Goal: Task Accomplishment & Management: Manage account settings

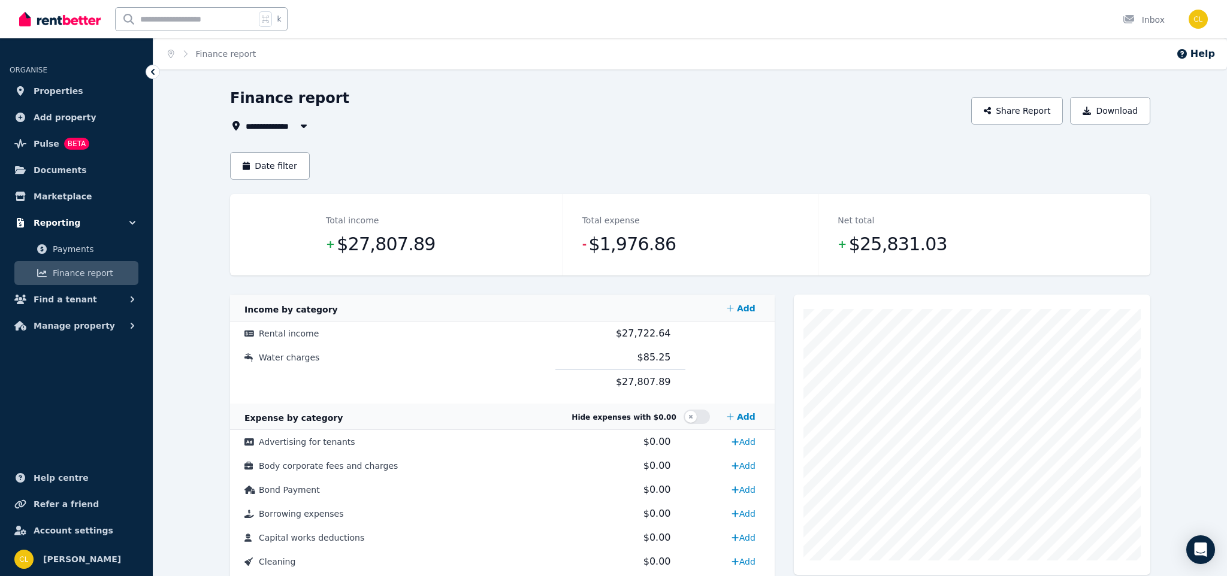
click at [84, 224] on button "Reporting" at bounding box center [77, 223] width 134 height 24
click at [71, 224] on span "Reporting" at bounding box center [57, 223] width 47 height 14
click at [69, 245] on span "Payments" at bounding box center [93, 249] width 81 height 14
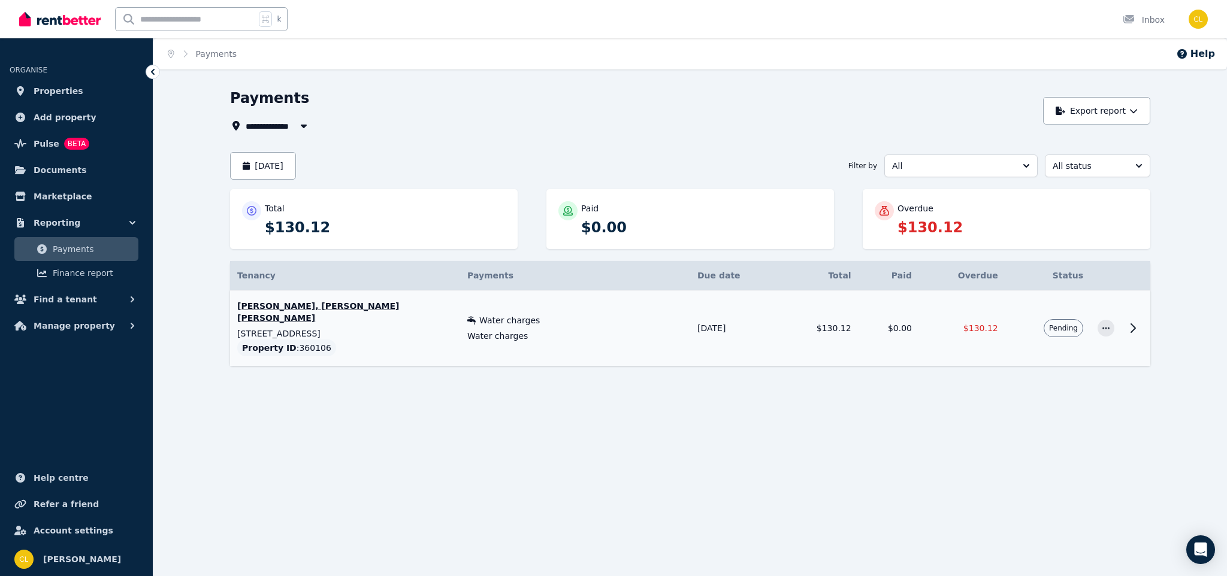
click at [1074, 330] on span "Pending" at bounding box center [1063, 329] width 29 height 10
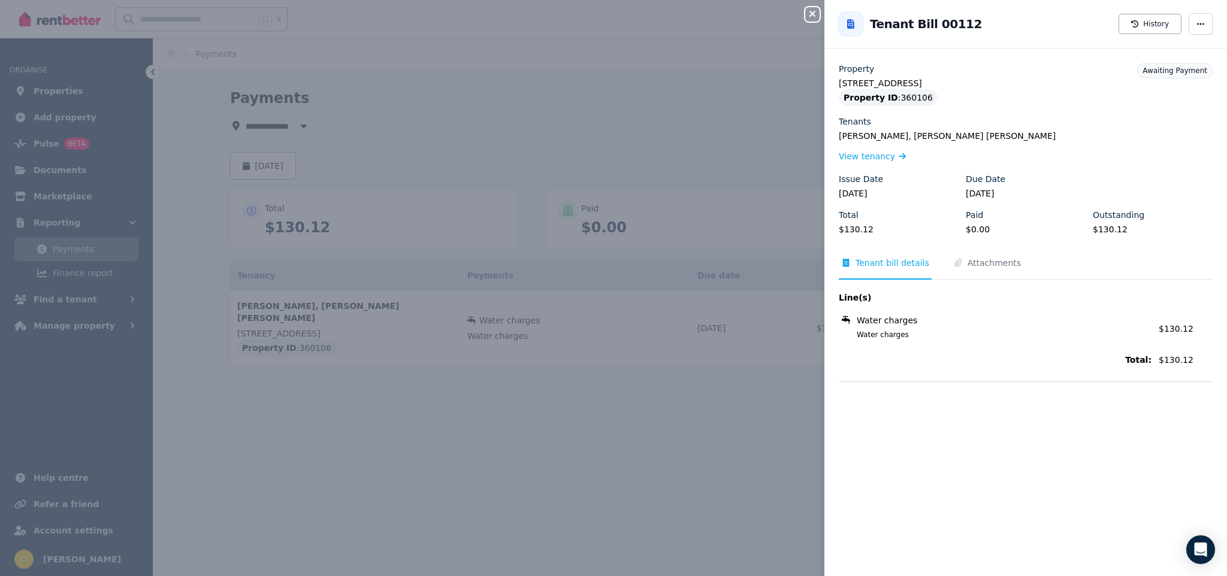
click at [810, 12] on icon "button" at bounding box center [812, 14] width 6 height 6
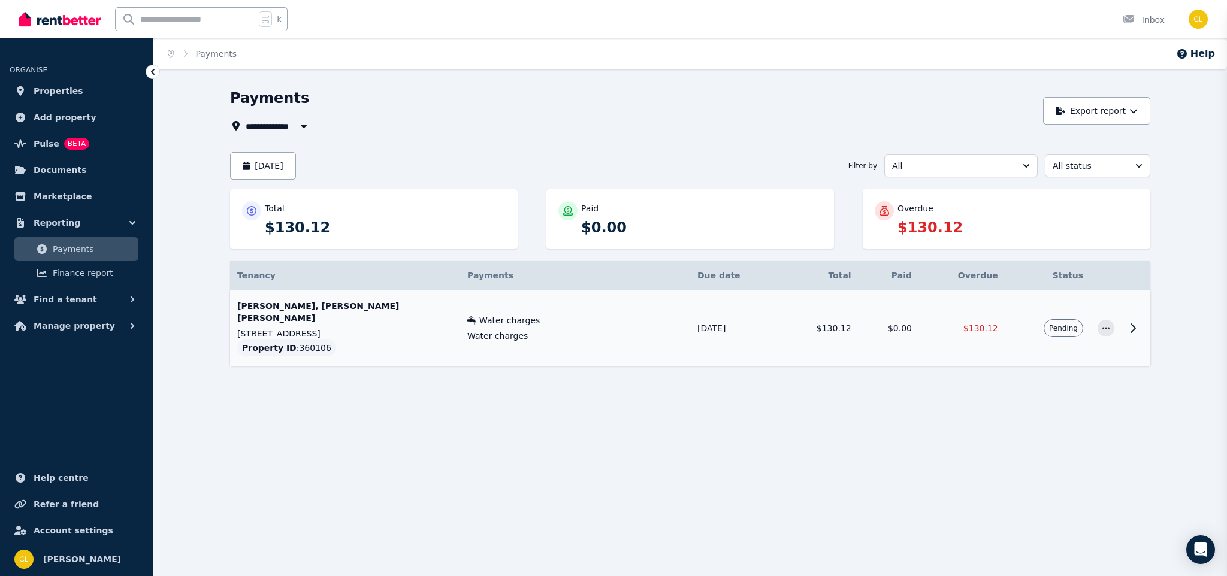
scroll to position [1, 0]
click at [1005, 345] on td "Pending" at bounding box center [1047, 329] width 85 height 76
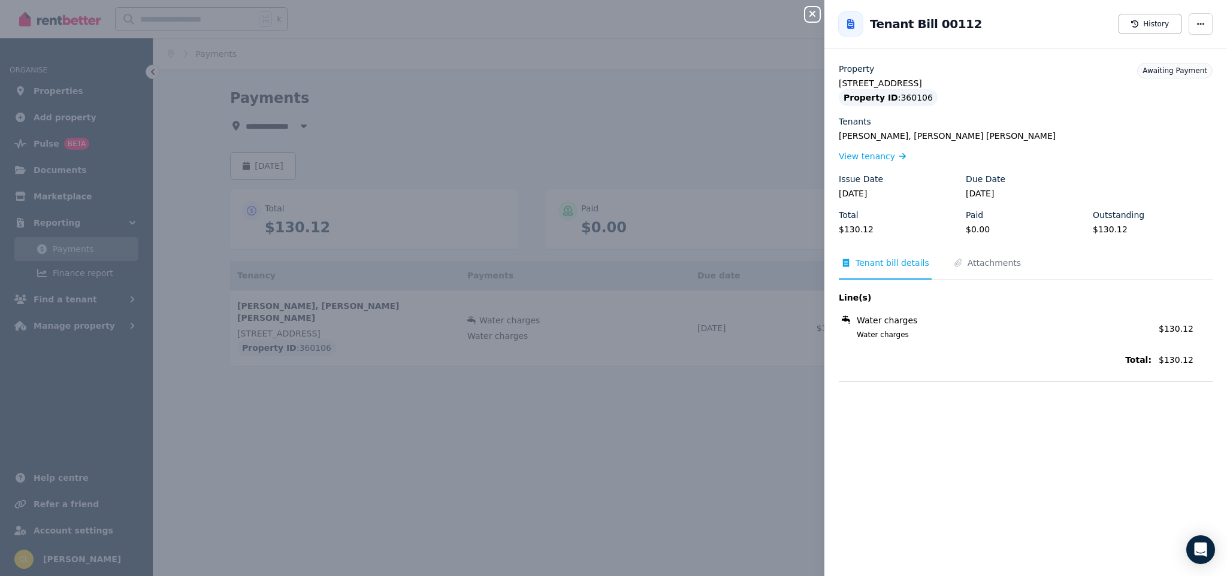
click at [809, 16] on icon "button" at bounding box center [812, 14] width 14 height 10
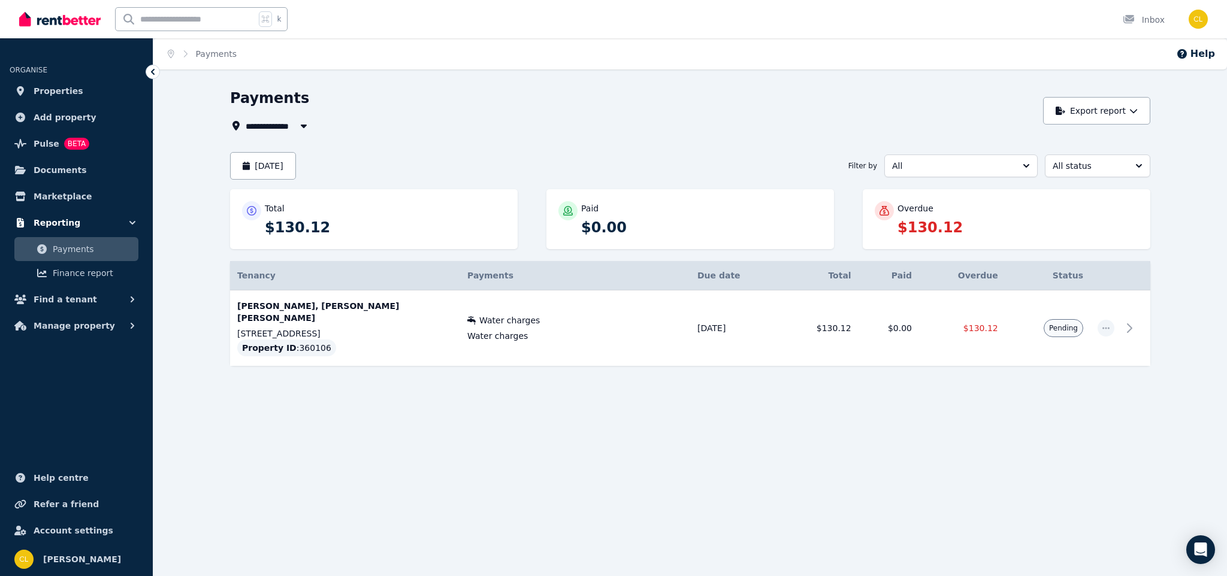
click at [72, 222] on span "Reporting" at bounding box center [57, 223] width 47 height 14
click at [123, 224] on button "Reporting" at bounding box center [77, 223] width 134 height 24
click at [97, 274] on span "Finance report" at bounding box center [93, 273] width 81 height 14
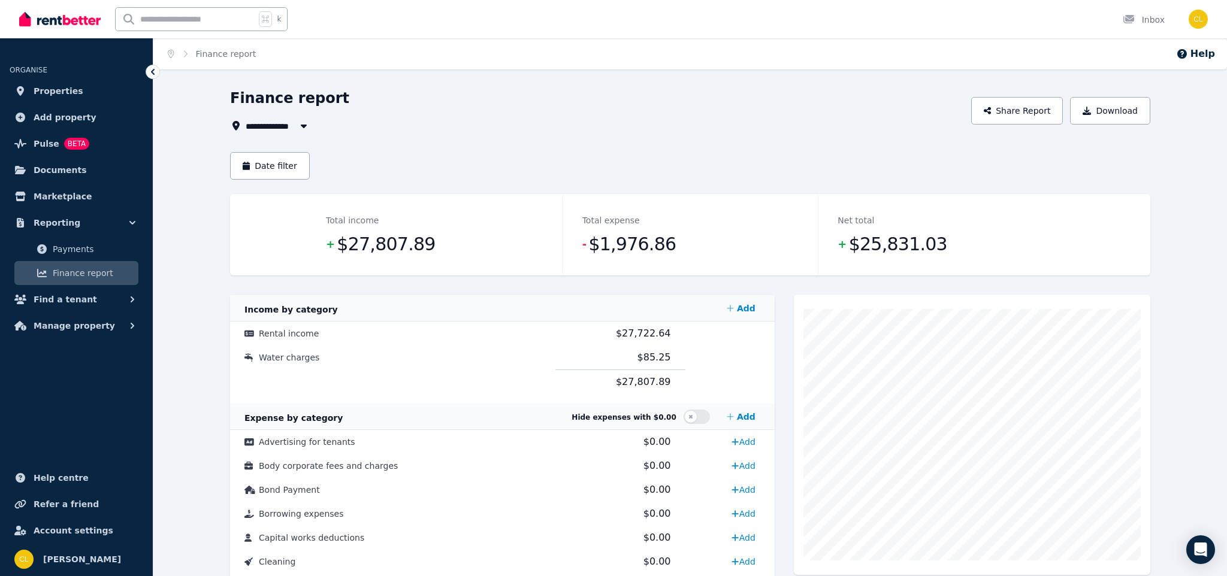
click at [291, 125] on span "All Properties" at bounding box center [282, 126] width 72 height 14
click at [285, 167] on span "[STREET_ADDRESS]" at bounding box center [313, 170] width 121 height 12
type input "**********"
click at [119, 330] on button "Manage property" at bounding box center [77, 326] width 134 height 24
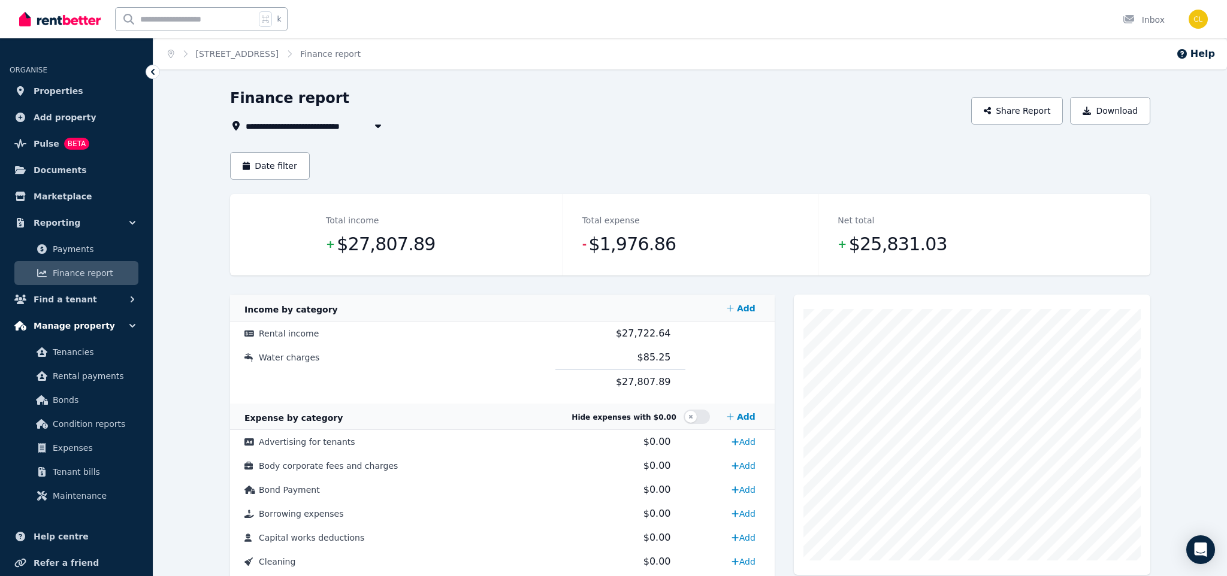
click at [78, 330] on span "Manage property" at bounding box center [74, 326] width 81 height 14
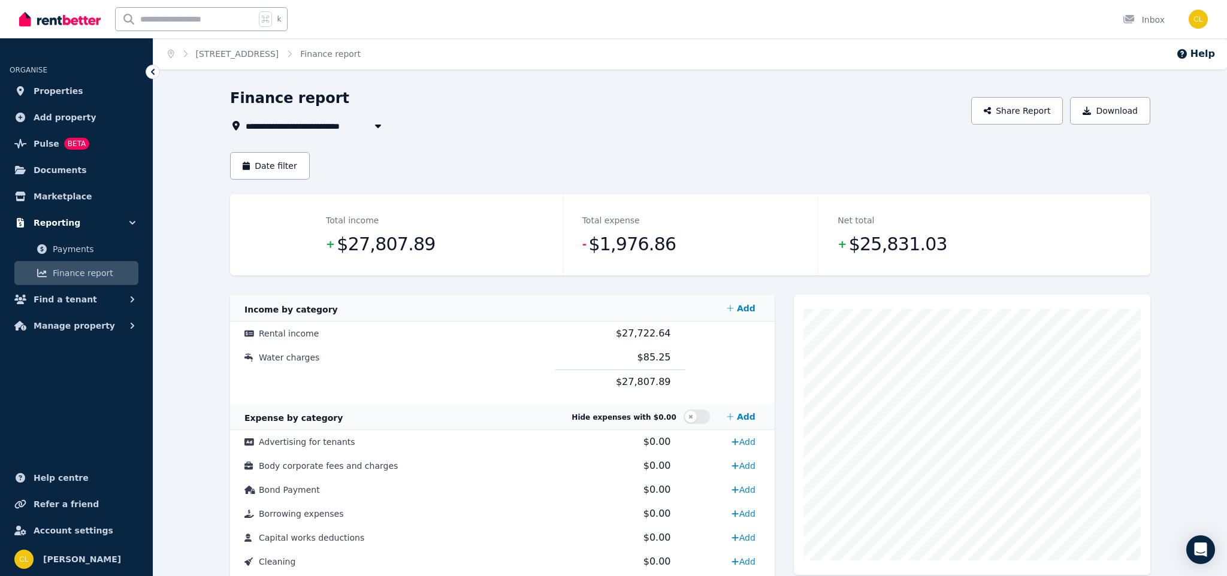
click at [78, 222] on button "Reporting" at bounding box center [77, 223] width 134 height 24
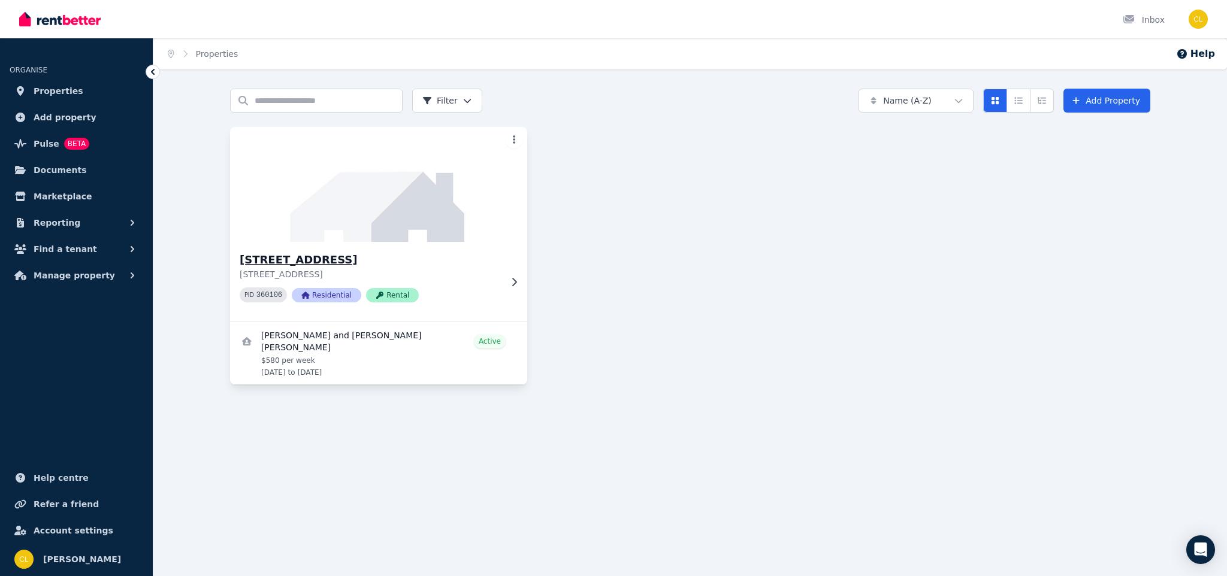
click at [486, 291] on div "PID 360106 Residential Rental" at bounding box center [370, 295] width 261 height 15
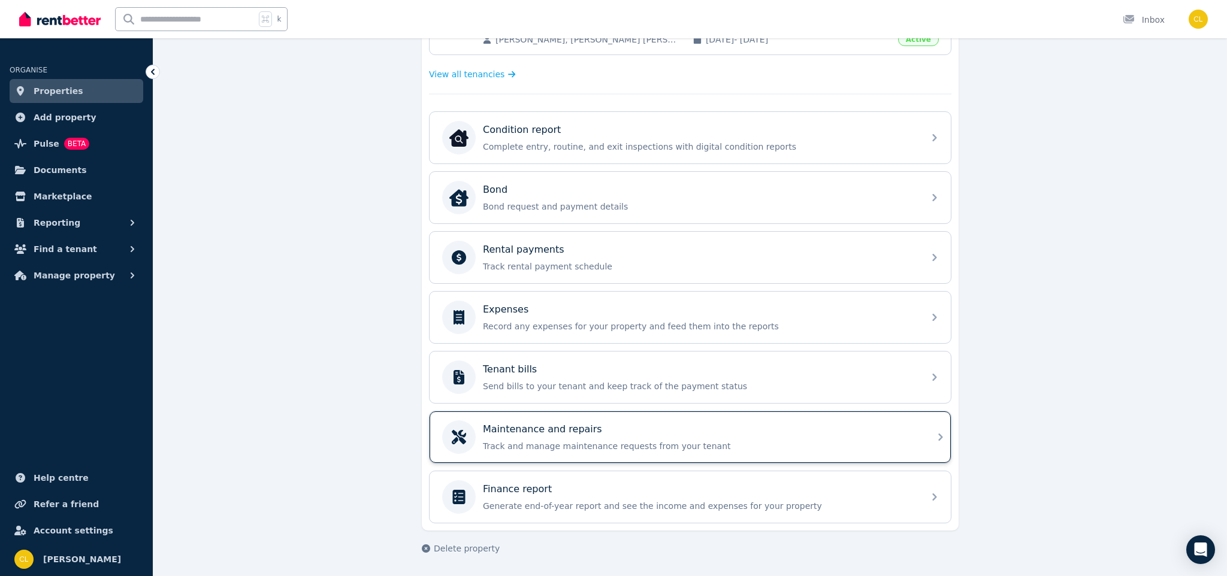
scroll to position [325, 0]
click at [644, 488] on div "Finance report" at bounding box center [700, 489] width 434 height 14
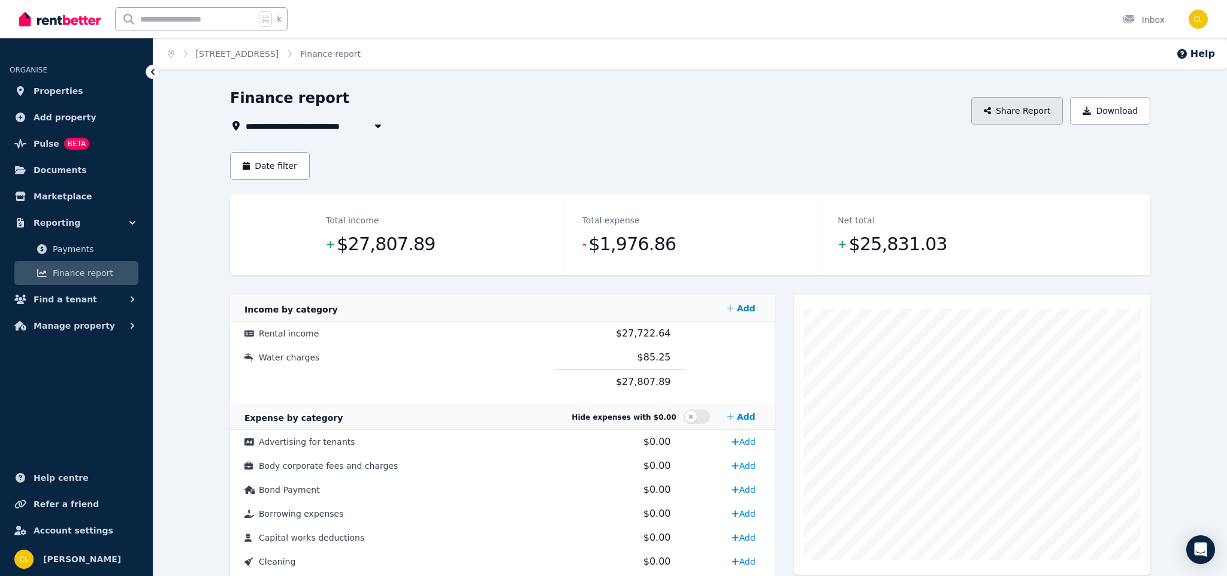
click at [1029, 108] on button "Share Report" at bounding box center [1017, 111] width 92 height 28
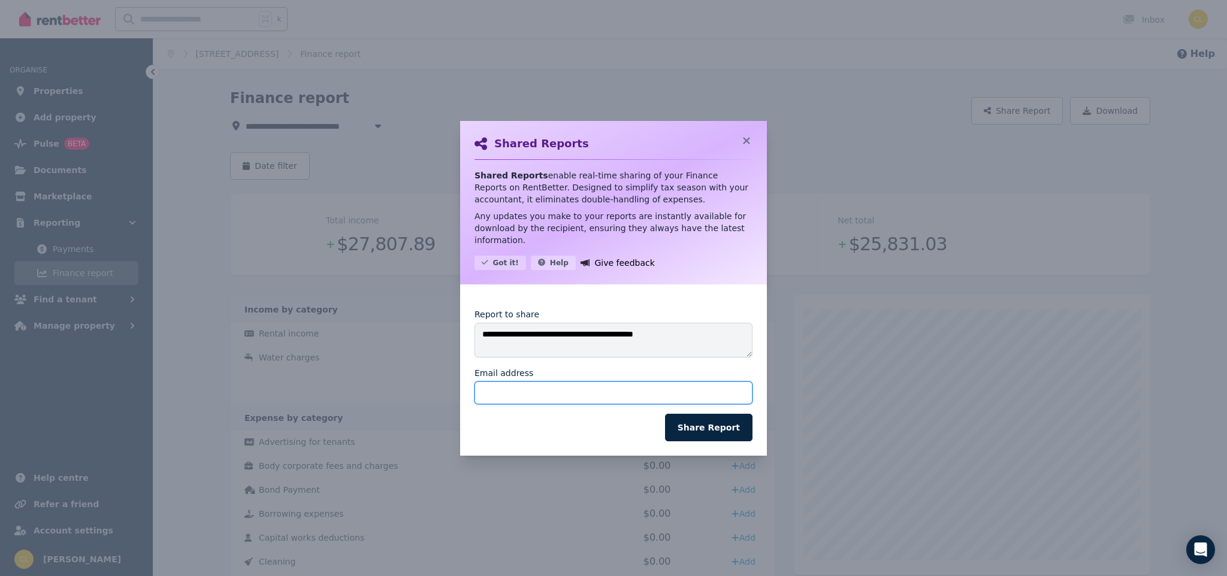
click at [626, 398] on input "Email address" at bounding box center [614, 393] width 278 height 23
type input "****"
type input "**********"
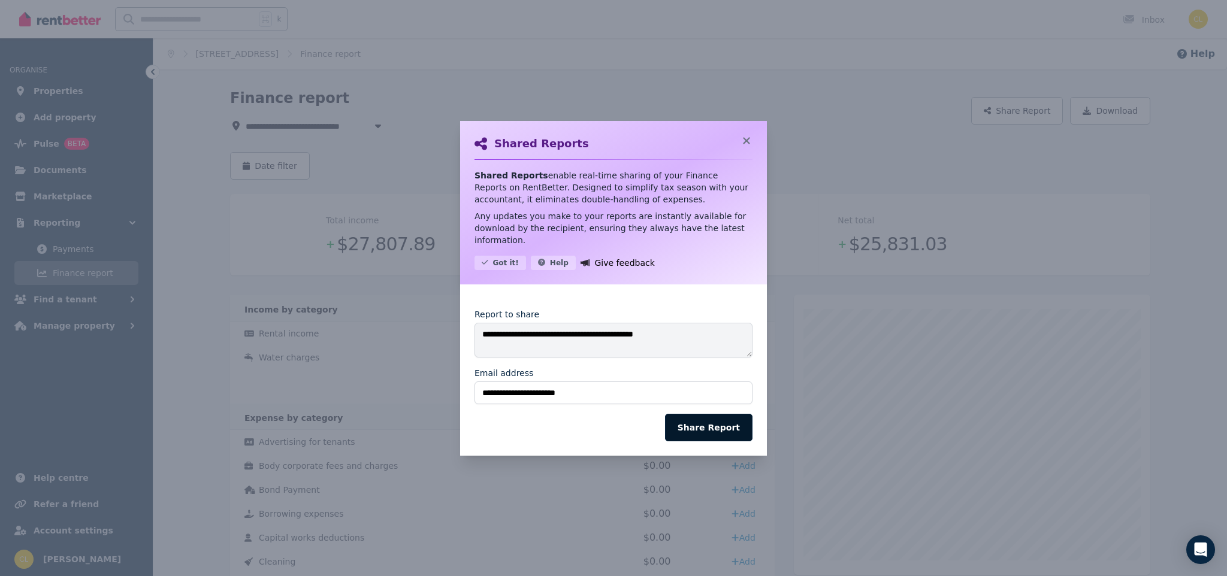
click at [690, 424] on button "Share Report" at bounding box center [708, 428] width 87 height 28
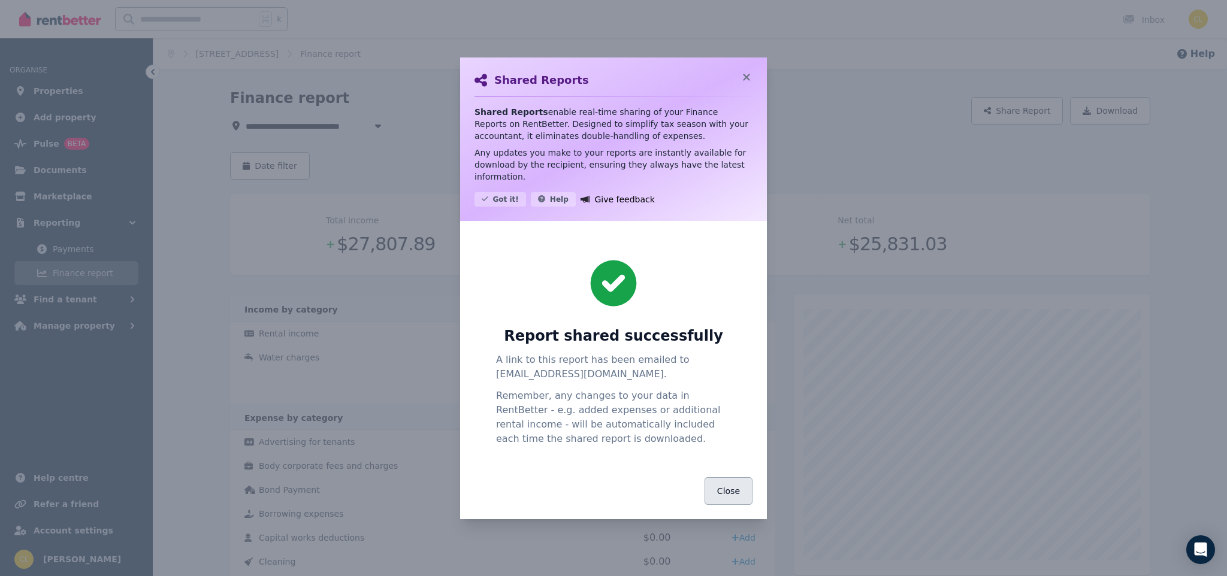
click at [715, 481] on button "Close" at bounding box center [729, 492] width 48 height 28
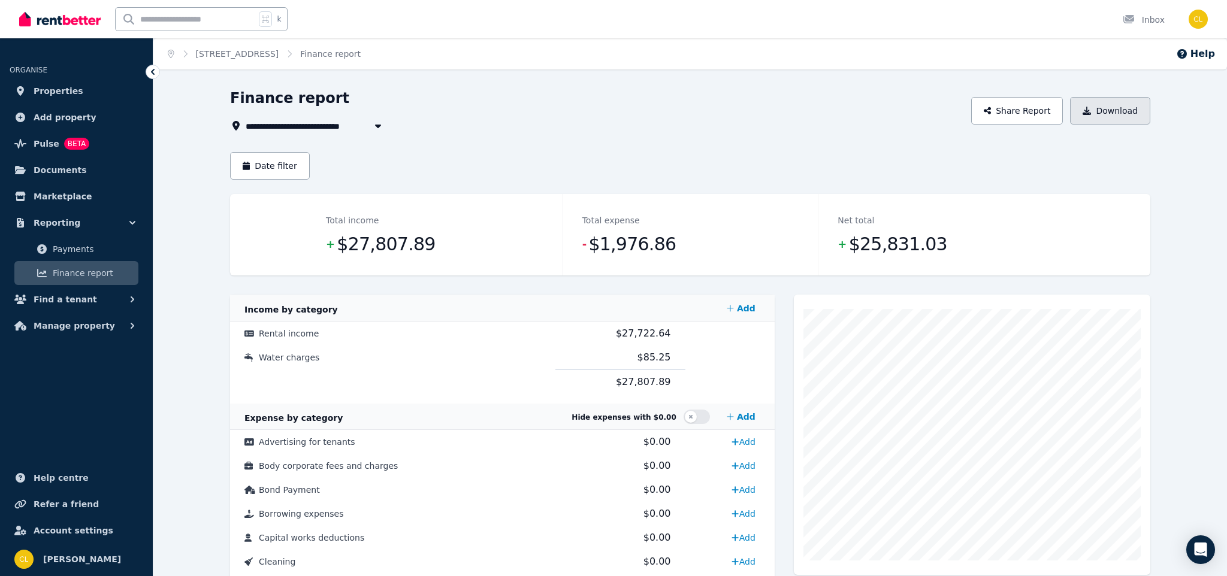
click at [1117, 107] on button "Download" at bounding box center [1110, 111] width 80 height 28
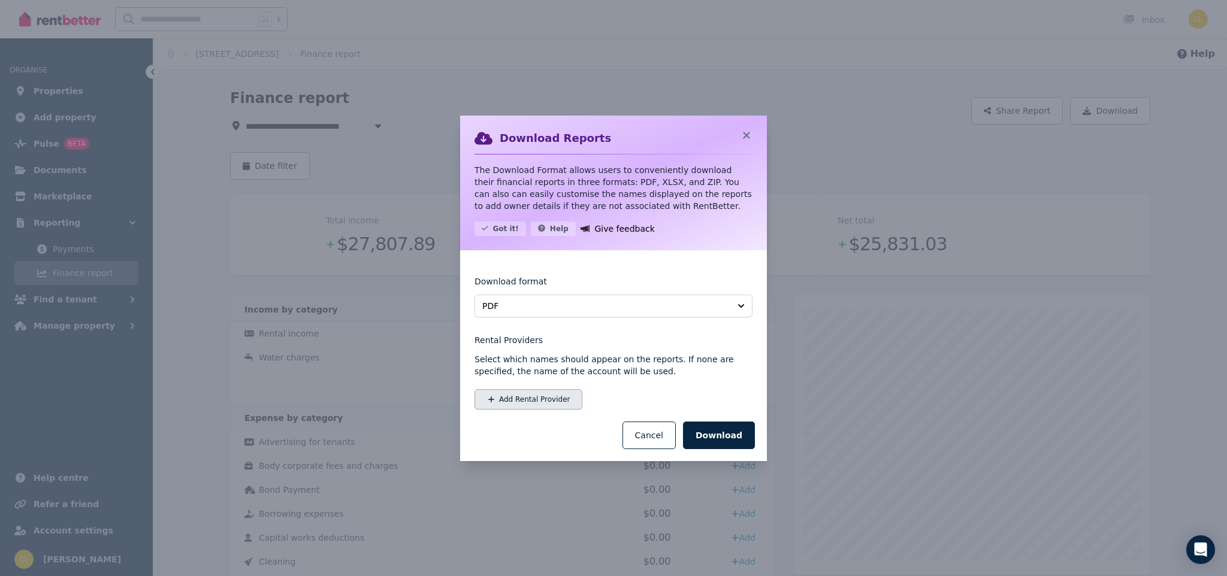
click at [558, 400] on button "Add Rental Provider" at bounding box center [529, 399] width 108 height 20
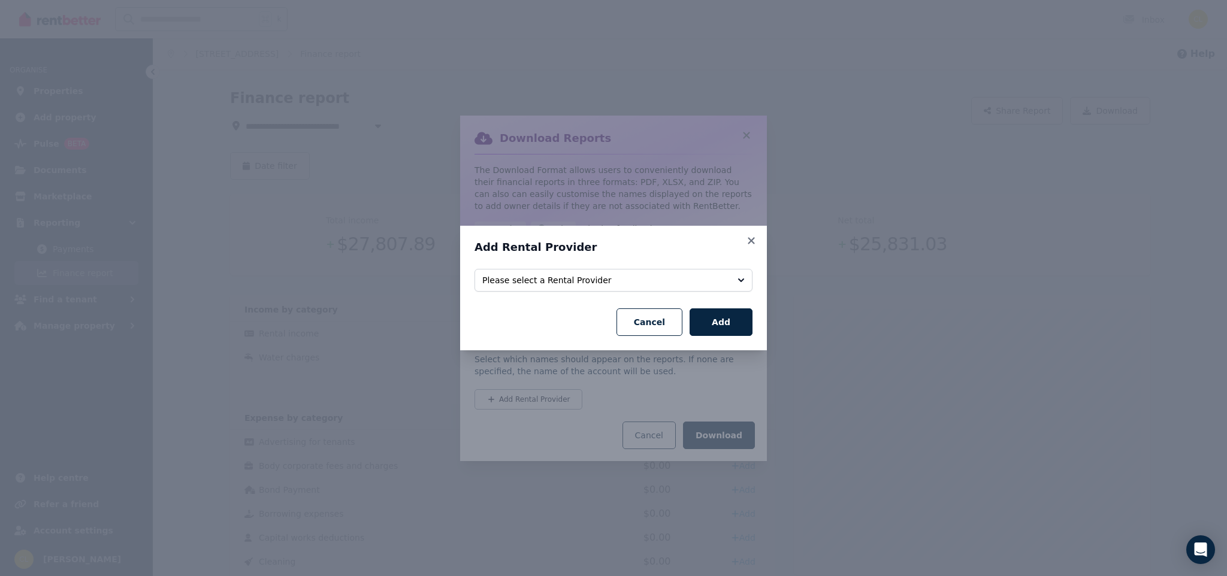
click at [596, 292] on fieldset "Select rental providers to add Please select a Rental Provider" at bounding box center [614, 283] width 278 height 28
click at [596, 282] on span "Please select a Rental Provider" at bounding box center [605, 280] width 246 height 12
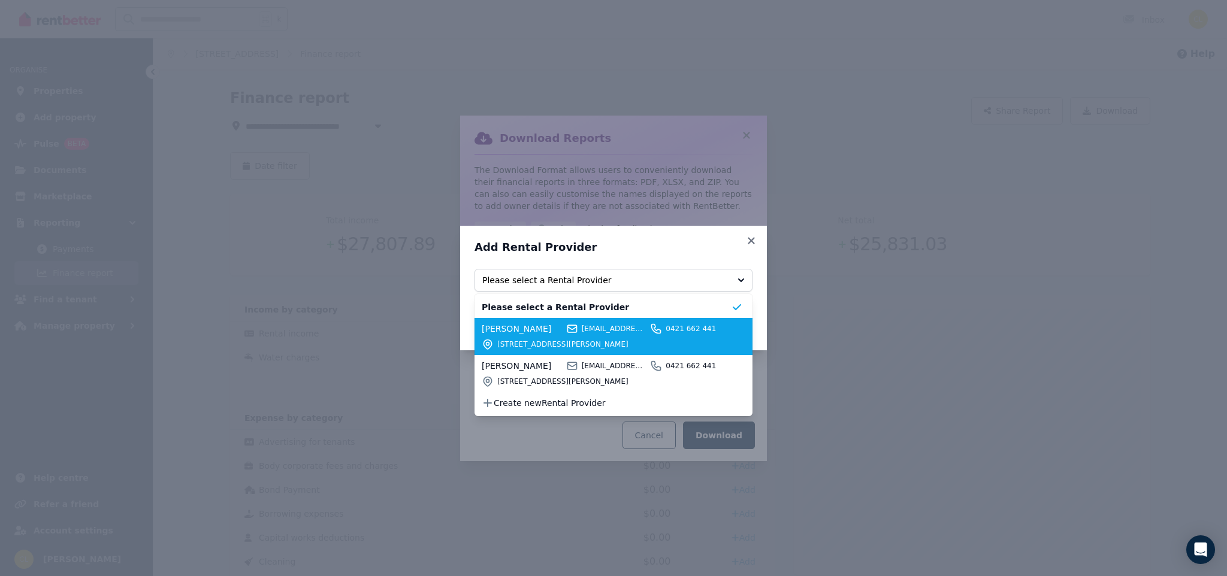
click at [537, 340] on span "[STREET_ADDRESS][PERSON_NAME]" at bounding box center [614, 345] width 234 height 10
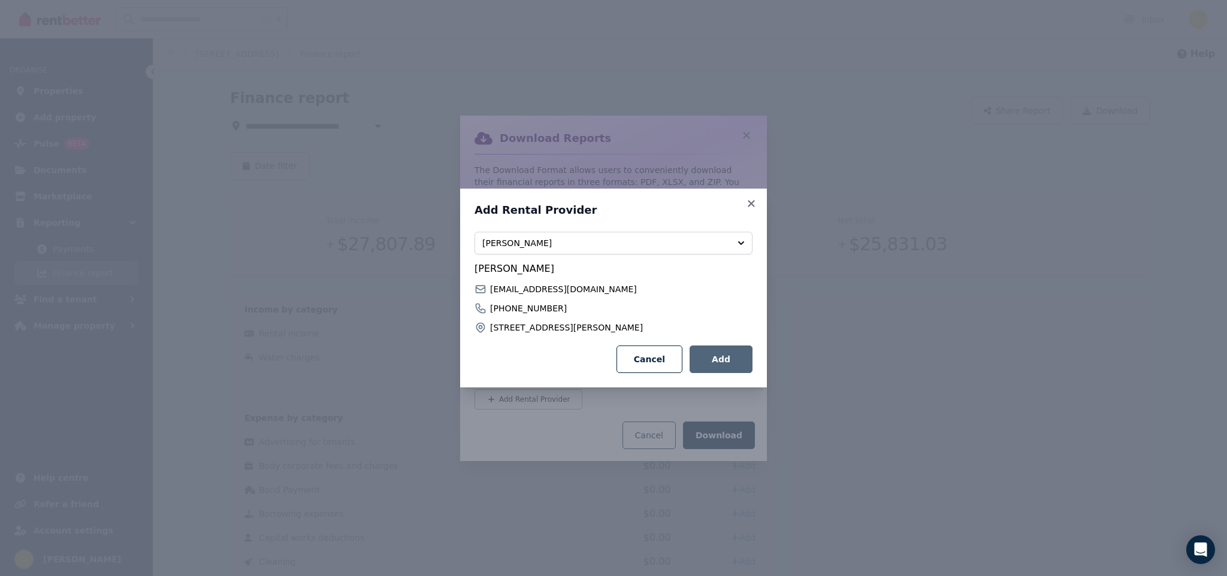
click at [708, 364] on button "Add" at bounding box center [721, 360] width 63 height 28
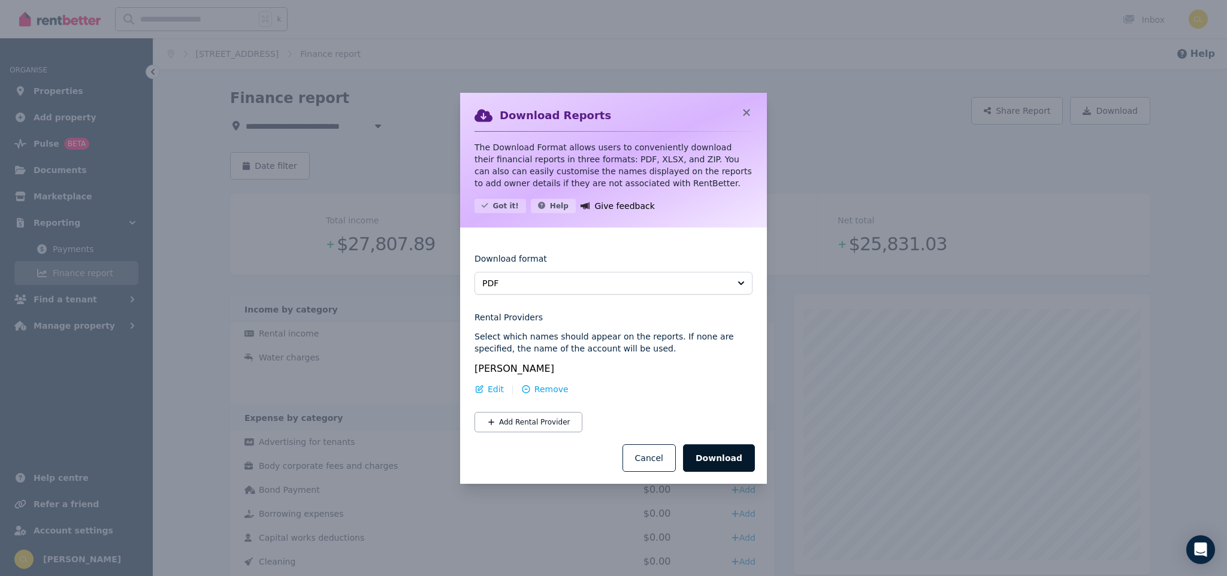
click at [730, 457] on button "Download" at bounding box center [719, 459] width 72 height 28
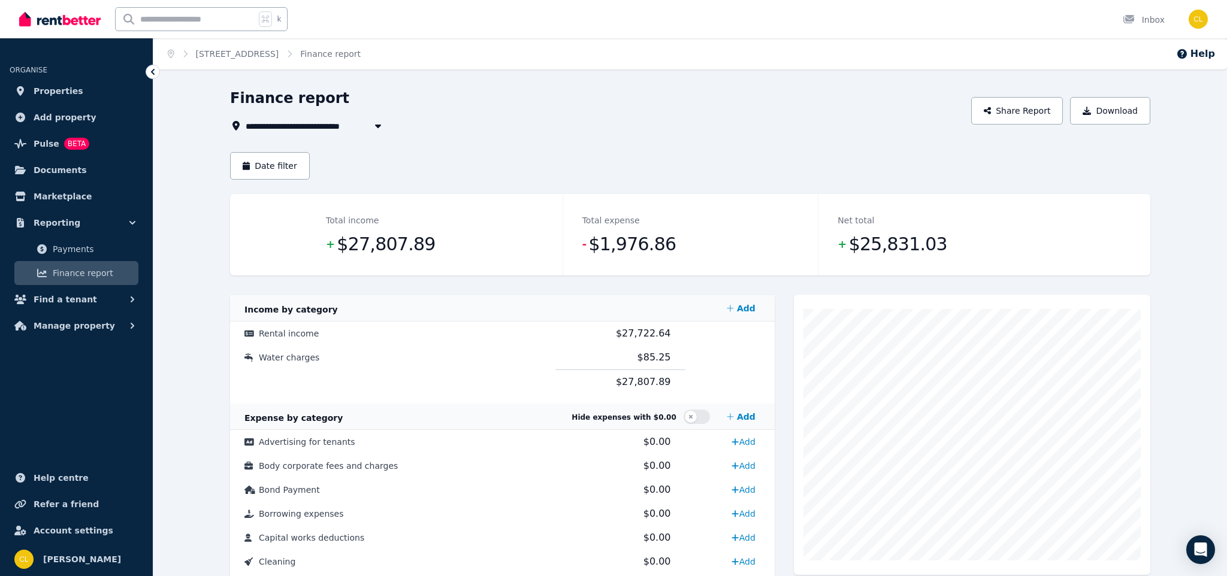
click at [1225, 139] on div "**********" at bounding box center [690, 580] width 1074 height 982
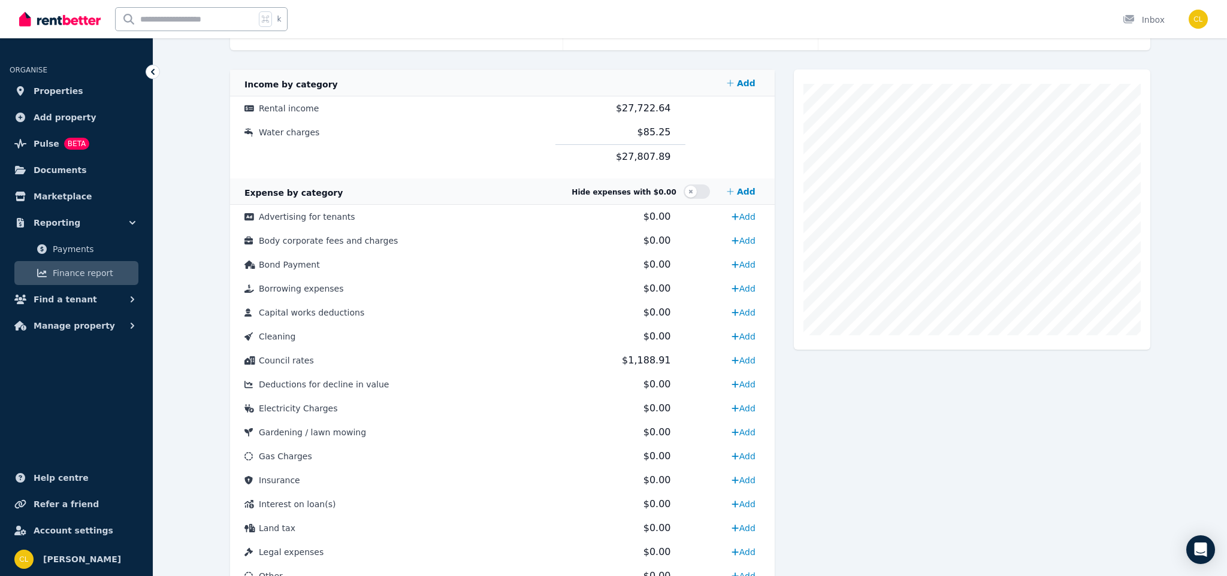
scroll to position [437, 0]
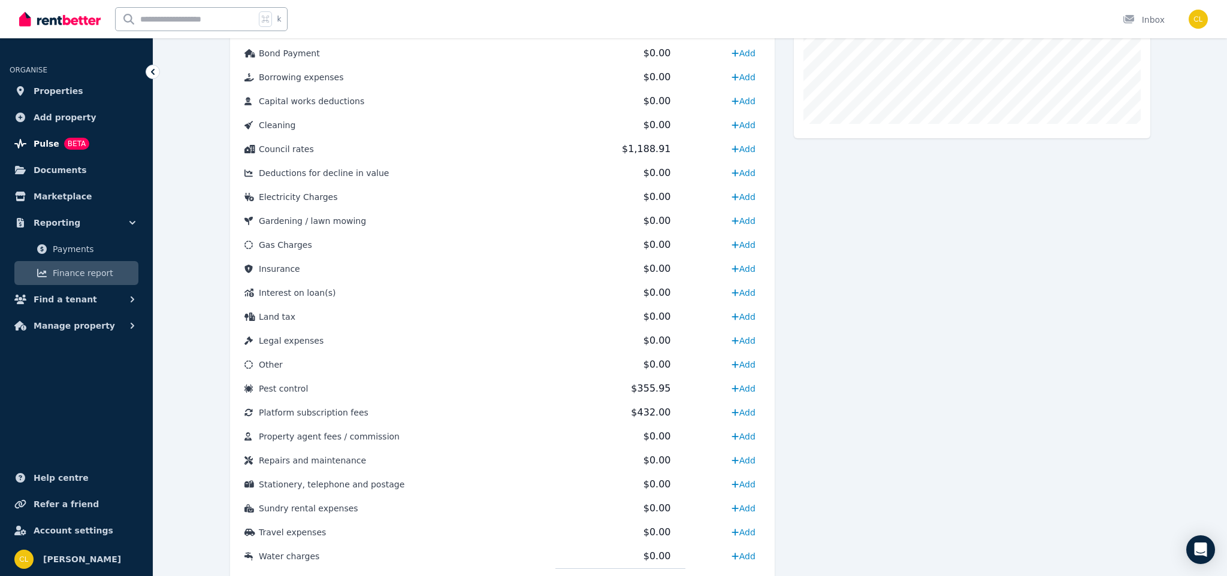
click at [40, 148] on span "Pulse" at bounding box center [47, 144] width 26 height 14
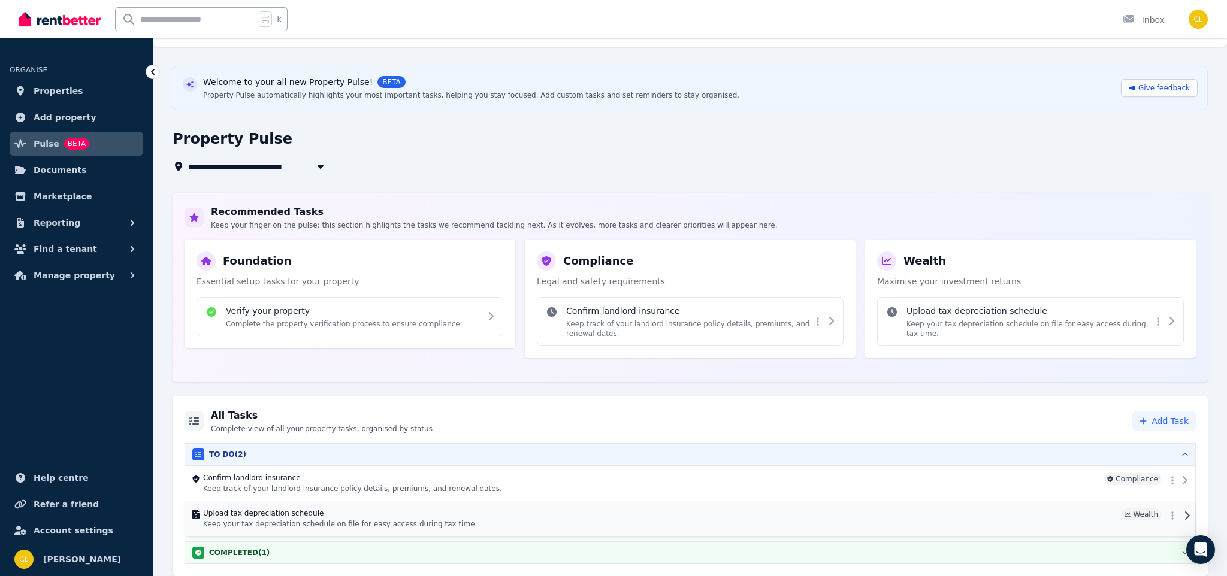
scroll to position [35, 0]
click at [86, 93] on link "Properties" at bounding box center [77, 91] width 134 height 24
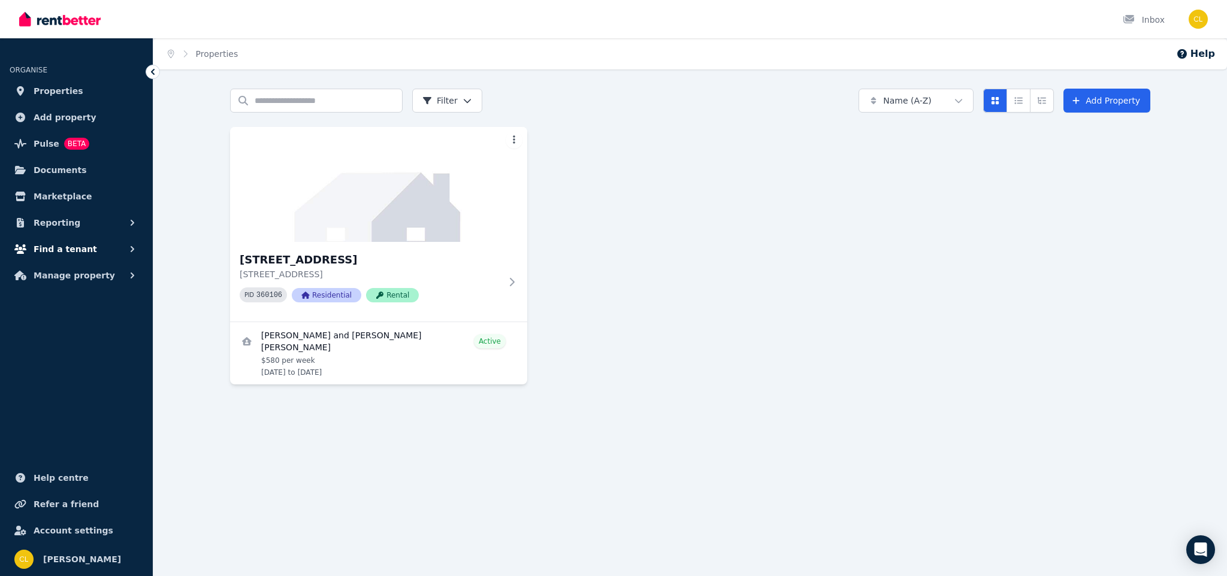
click at [87, 246] on button "Find a tenant" at bounding box center [77, 249] width 134 height 24
click at [89, 220] on button "Reporting" at bounding box center [77, 223] width 134 height 24
click at [95, 251] on span "Payments" at bounding box center [93, 249] width 81 height 14
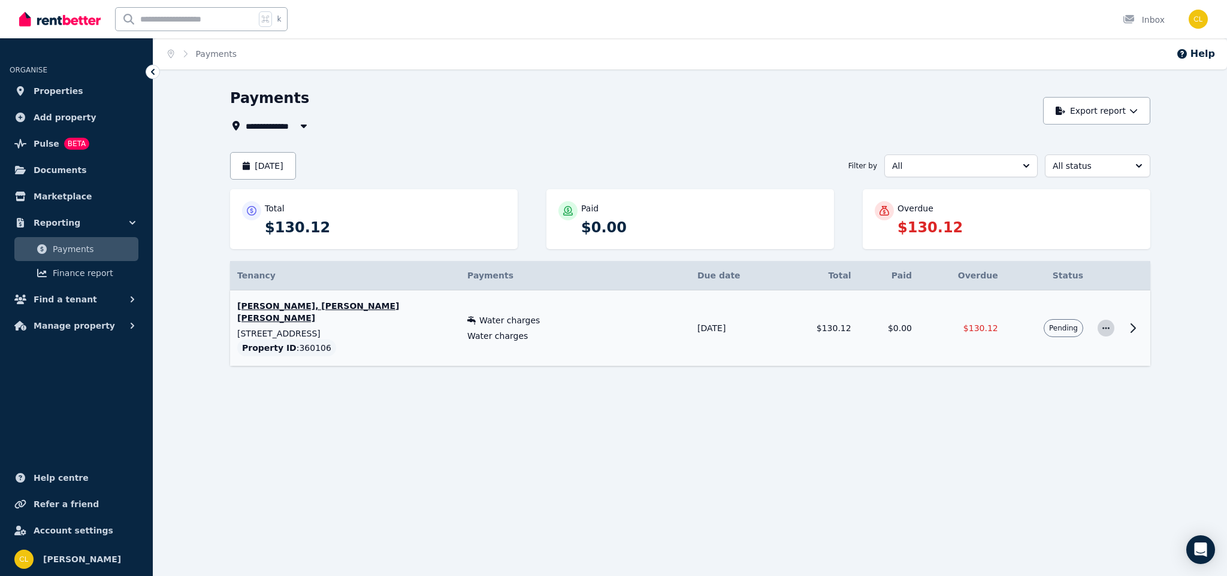
click at [1113, 327] on span "button" at bounding box center [1106, 328] width 17 height 17
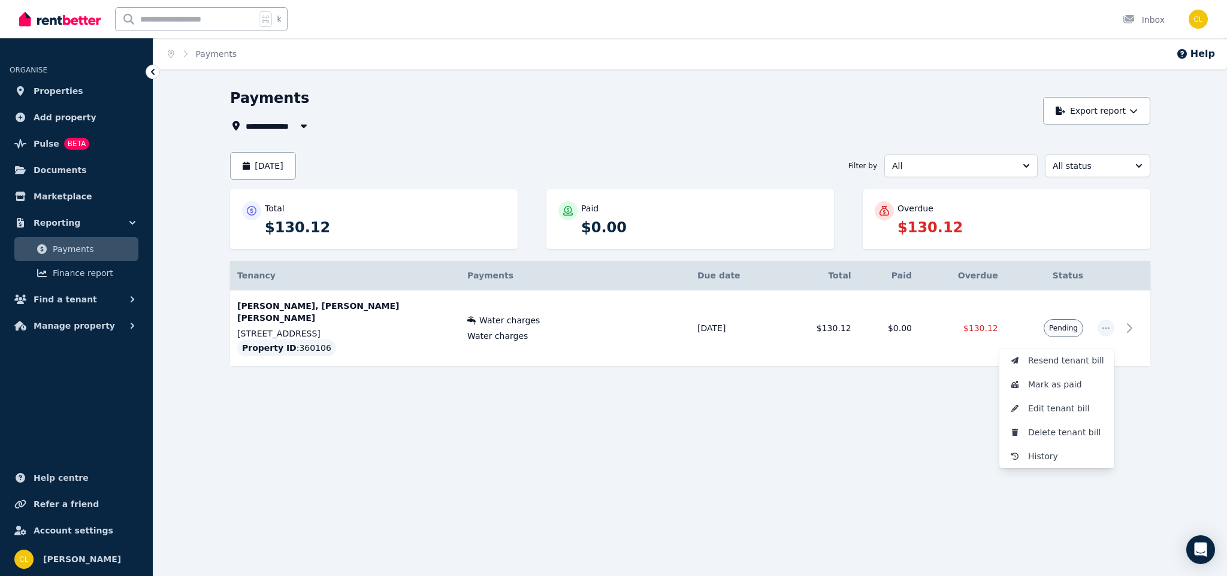
drag, startPoint x: 1081, startPoint y: 366, endPoint x: 1173, endPoint y: 362, distance: 91.2
click at [1173, 362] on div "**********" at bounding box center [690, 249] width 1074 height 321
click at [1162, 331] on div "**********" at bounding box center [690, 249] width 1074 height 321
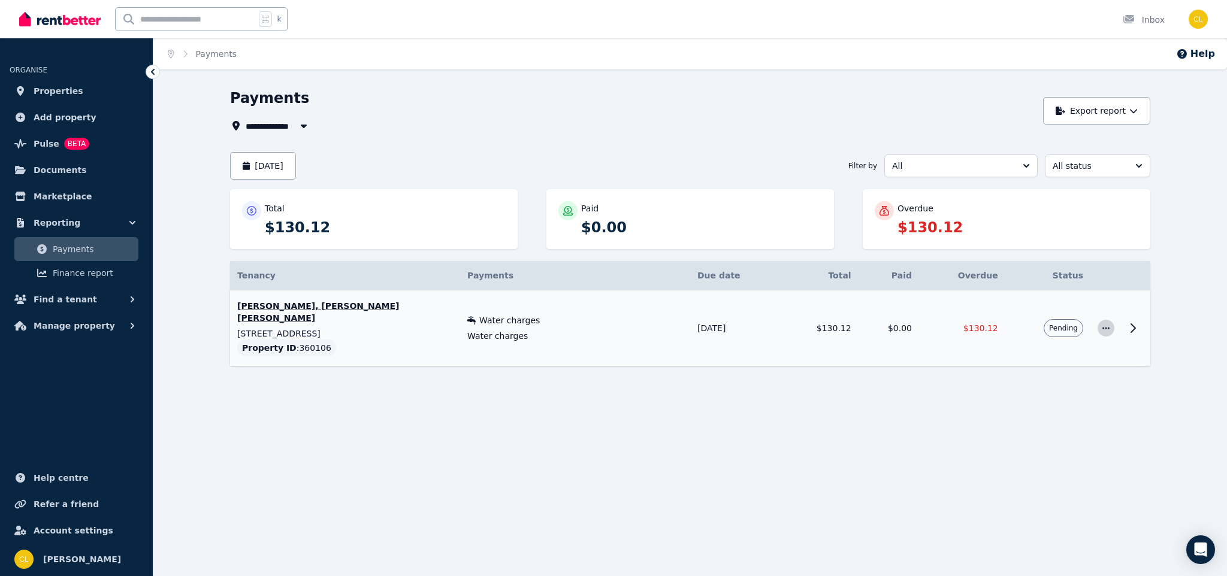
click at [1104, 331] on icon "button" at bounding box center [1106, 328] width 10 height 8
click at [1071, 333] on span "Pending" at bounding box center [1063, 329] width 29 height 10
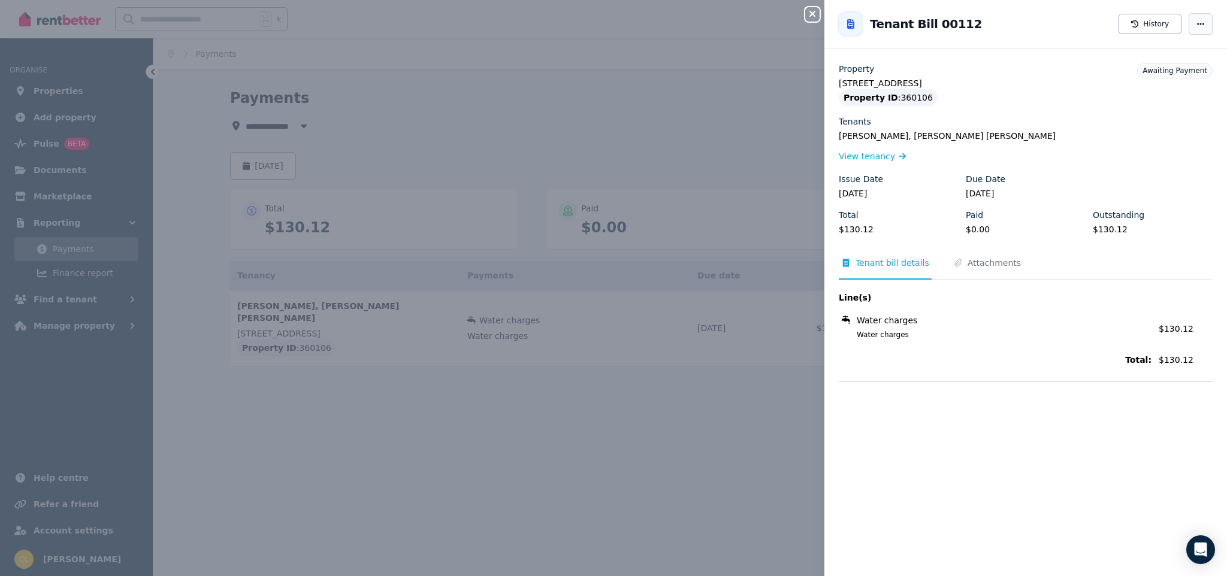
click at [1195, 25] on span "button" at bounding box center [1201, 24] width 24 height 22
click at [813, 18] on icon "button" at bounding box center [812, 14] width 14 height 10
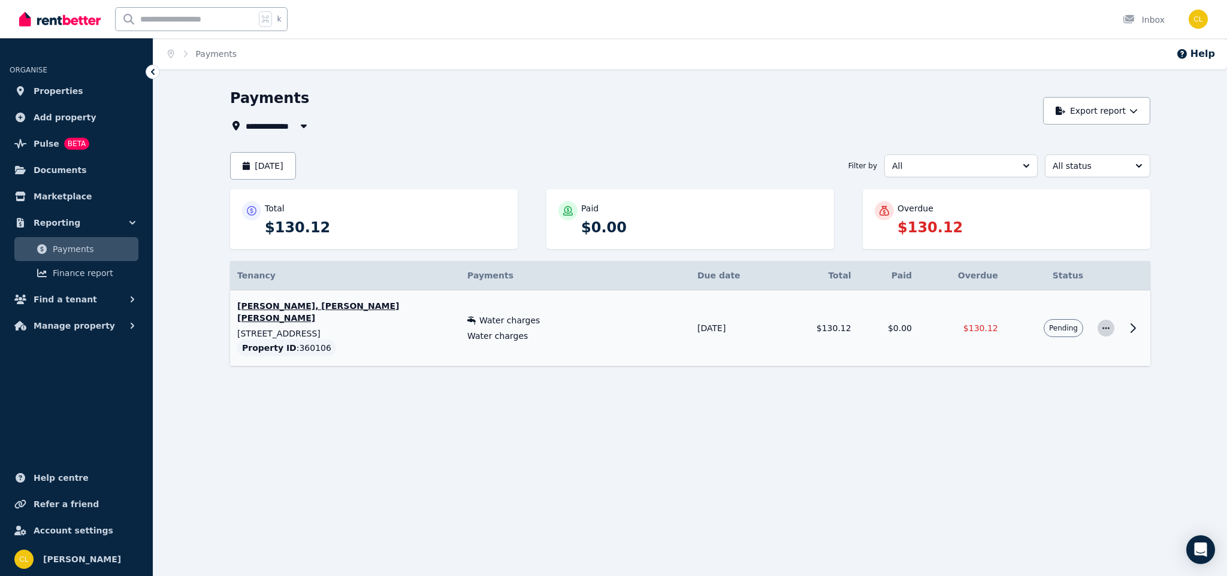
click at [1110, 327] on icon "button" at bounding box center [1106, 328] width 10 height 8
click at [1083, 370] on button "Resend tenant bill" at bounding box center [1056, 361] width 115 height 24
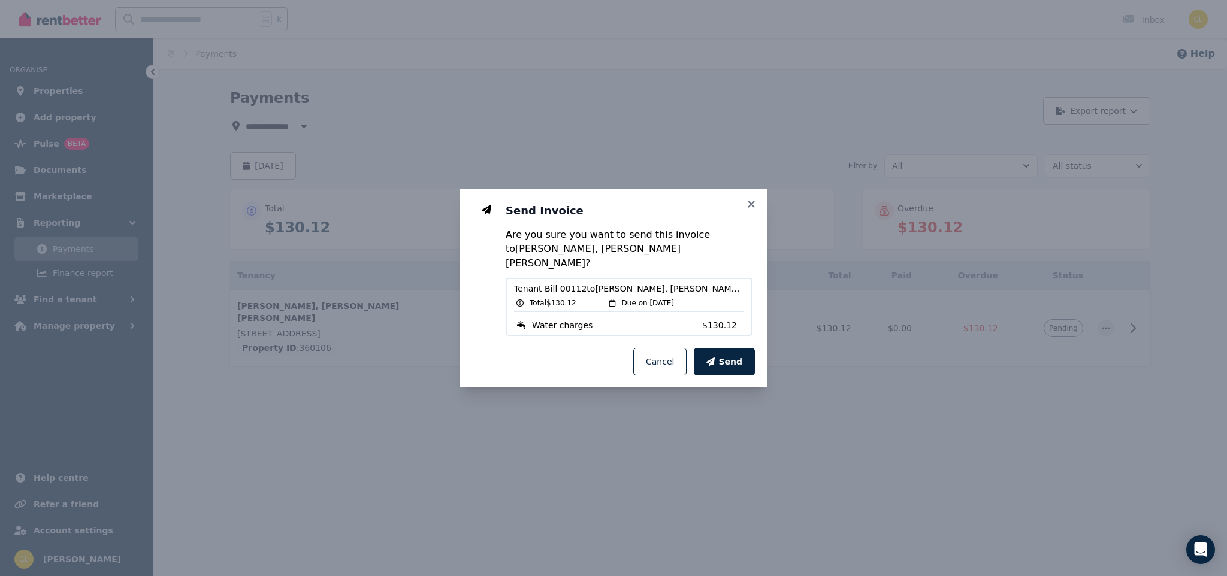
drag, startPoint x: 741, startPoint y: 362, endPoint x: 809, endPoint y: 396, distance: 76.4
click at [809, 396] on div "Send Invoice Are you sure you want to send this invoice to [PERSON_NAME], [PERS…" at bounding box center [613, 288] width 1227 height 576
click at [720, 357] on button "Send" at bounding box center [724, 362] width 61 height 28
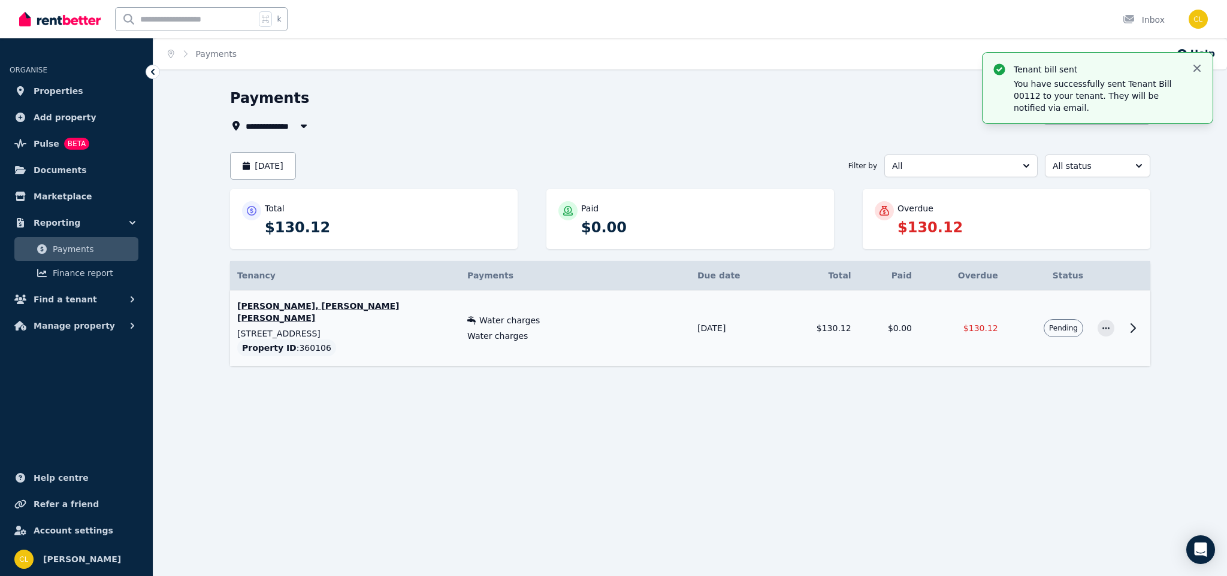
click at [1197, 68] on icon "button" at bounding box center [1197, 68] width 7 height 7
